Goal: Navigation & Orientation: Find specific page/section

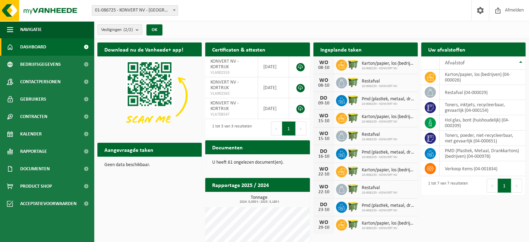
click at [493, 22] on div "Vestigingen (2/2) Alles selecteren Alles deselecteren Actieve selecteren KONVER…" at bounding box center [311, 30] width 435 height 18
click at [123, 185] on div "Download nu de Vanheede+ app! Verberg Certificaten & attesten Bekijk uw certifi…" at bounding box center [312, 177] width 432 height 277
click at [122, 164] on p "Geen data beschikbaar." at bounding box center [149, 165] width 91 height 5
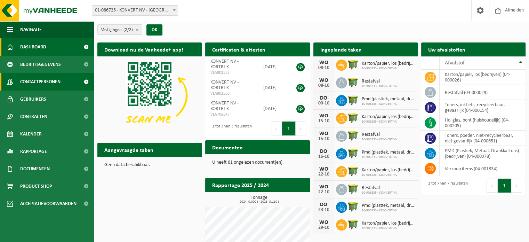
click at [31, 76] on span "Contactpersonen" at bounding box center [40, 81] width 40 height 17
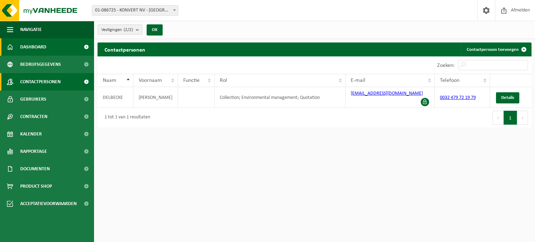
click at [41, 48] on span "Dashboard" at bounding box center [33, 46] width 26 height 17
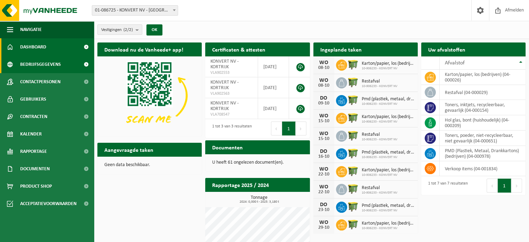
click at [33, 64] on span "Bedrijfsgegevens" at bounding box center [40, 64] width 41 height 17
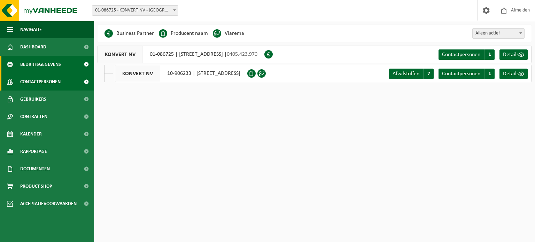
click at [40, 79] on span "Contactpersonen" at bounding box center [40, 81] width 40 height 17
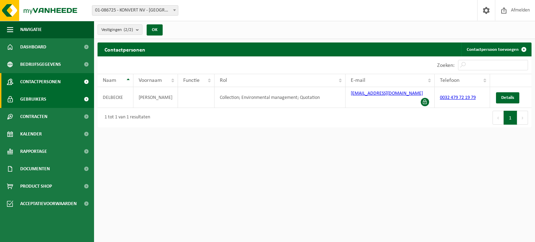
click at [42, 94] on span "Gebruikers" at bounding box center [33, 99] width 26 height 17
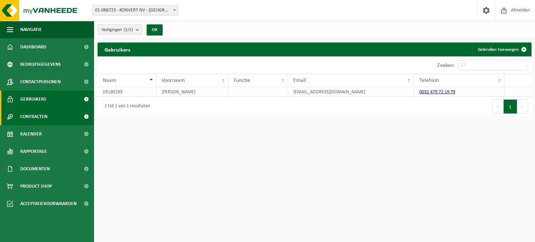
click at [43, 111] on span "Contracten" at bounding box center [33, 116] width 27 height 17
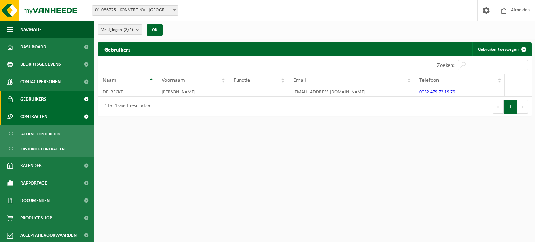
click at [44, 111] on span "Contracten" at bounding box center [33, 116] width 27 height 17
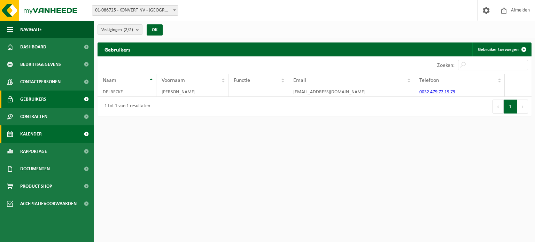
click at [54, 139] on link "Kalender" at bounding box center [47, 133] width 94 height 17
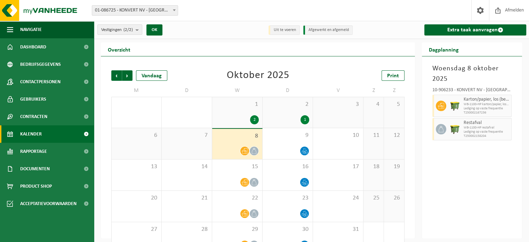
click at [473, 161] on div "[DATE] 10-906233 - KONVERT NV - KORTRIJK Karton/papier, los (bedrijven) WB-1100…" at bounding box center [472, 147] width 100 height 182
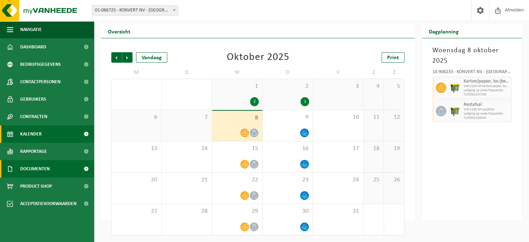
click at [63, 163] on link "Documenten" at bounding box center [47, 168] width 94 height 17
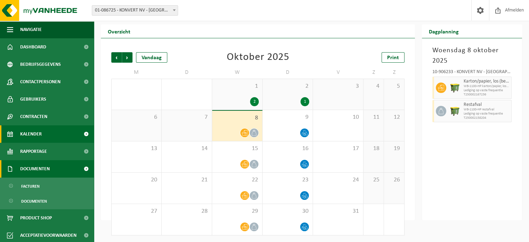
click at [63, 163] on link "Documenten" at bounding box center [47, 168] width 94 height 17
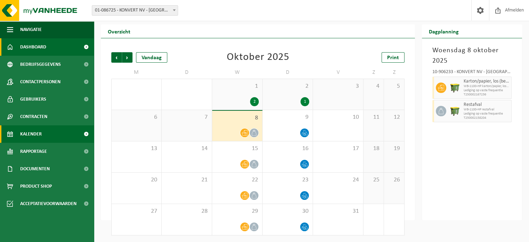
click at [48, 46] on link "Dashboard" at bounding box center [47, 46] width 94 height 17
